Goal: Information Seeking & Learning: Stay updated

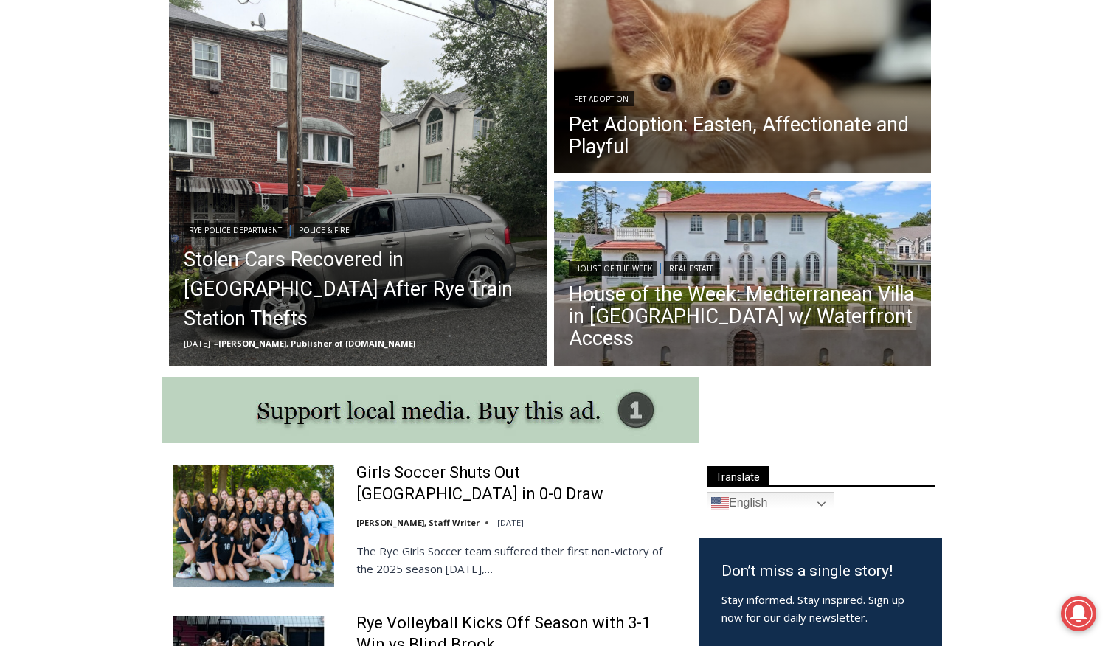
scroll to position [430, 0]
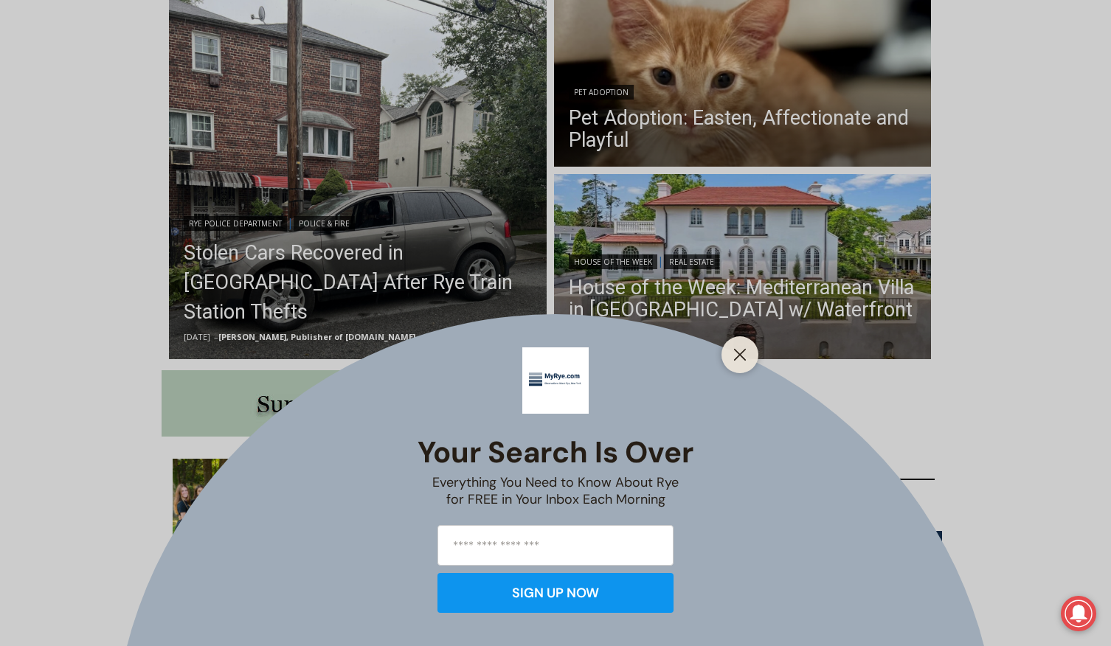
click at [287, 291] on div "Your Search is Over Everything You Need to Know About Rye for FREE in Your Inbo…" at bounding box center [555, 323] width 1111 height 646
click at [747, 351] on button "Close" at bounding box center [740, 355] width 21 height 21
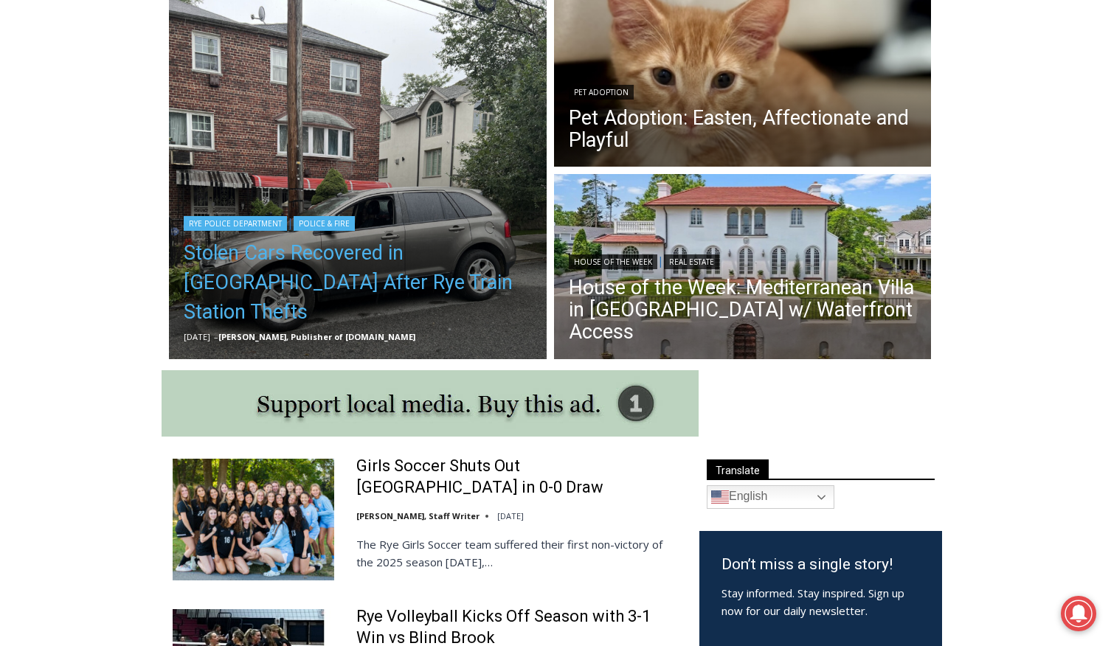
click at [292, 289] on link "Stolen Cars Recovered in [GEOGRAPHIC_DATA] After Rye Train Station Thefts" at bounding box center [358, 282] width 348 height 89
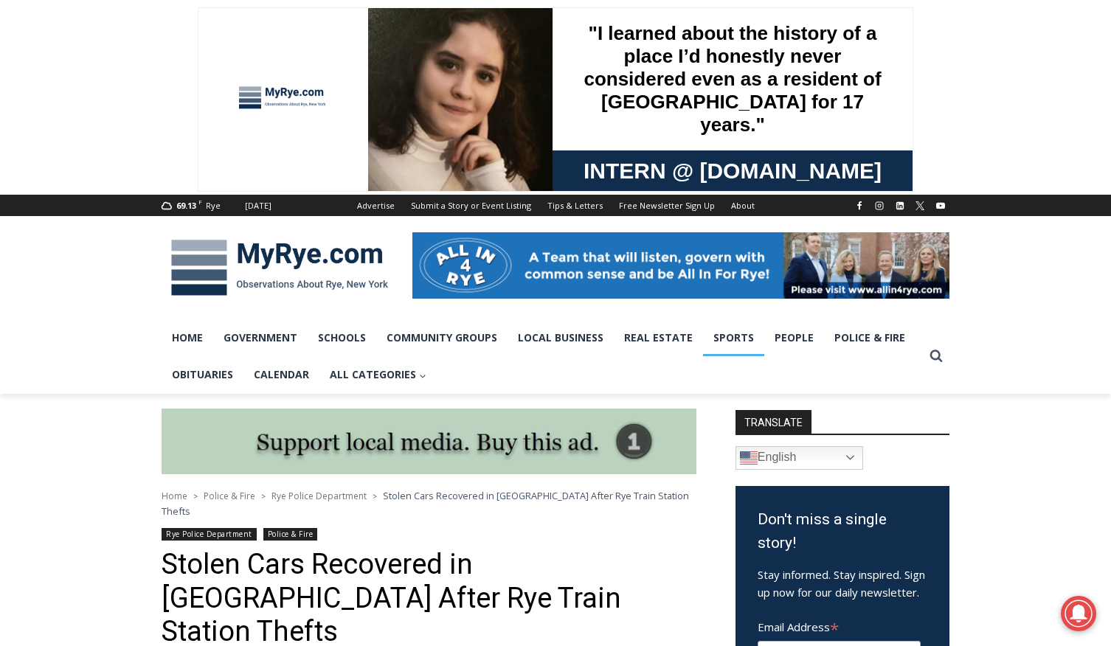
click at [737, 341] on link "Sports" at bounding box center [733, 337] width 61 height 37
